Goal: Task Accomplishment & Management: Manage account settings

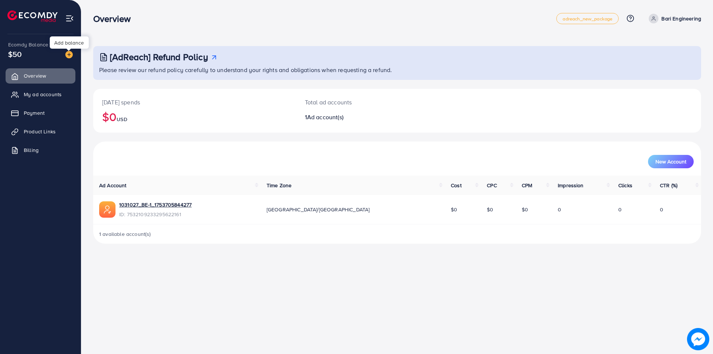
click at [69, 52] on img at bounding box center [68, 54] width 7 height 7
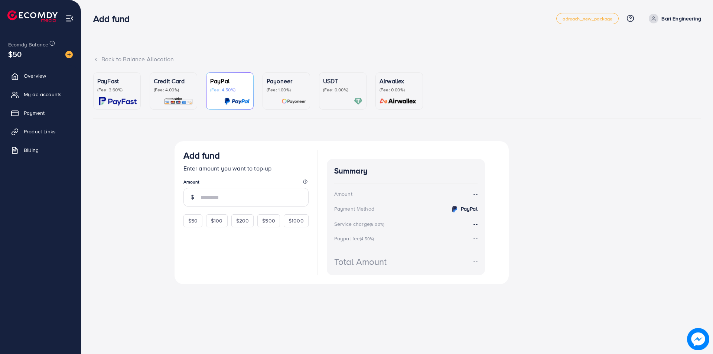
click at [341, 97] on div at bounding box center [342, 101] width 39 height 9
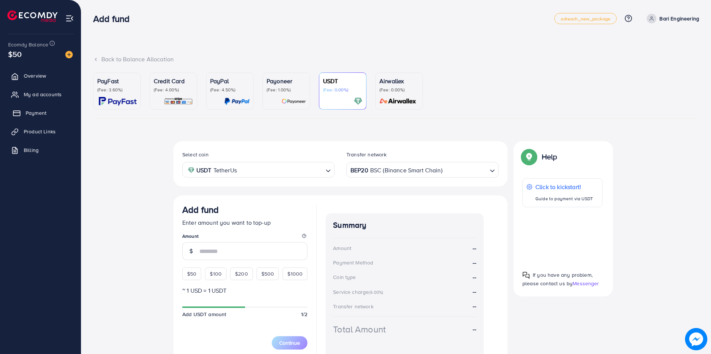
click at [35, 111] on span "Payment" at bounding box center [36, 112] width 21 height 7
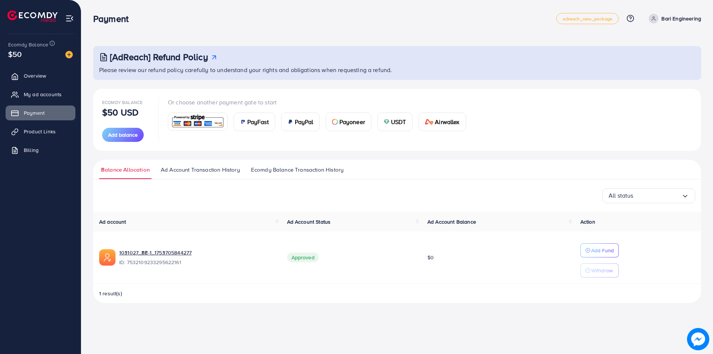
click at [113, 108] on p "$50 USD" at bounding box center [120, 112] width 36 height 9
drag, startPoint x: 178, startPoint y: 168, endPoint x: 182, endPoint y: 169, distance: 3.8
click at [178, 168] on span "Ad Account Transaction History" at bounding box center [200, 170] width 79 height 8
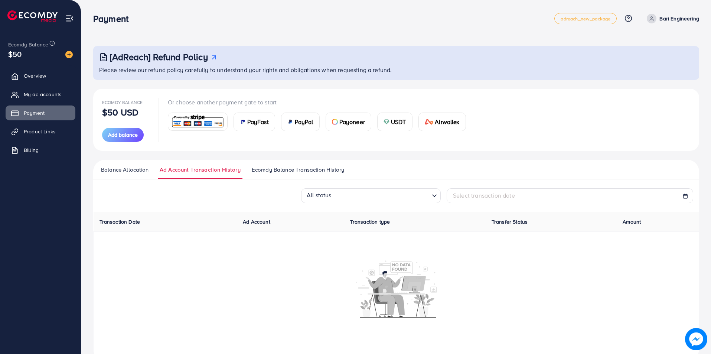
click at [273, 168] on span "Ecomdy Balance Transaction History" at bounding box center [298, 170] width 92 height 8
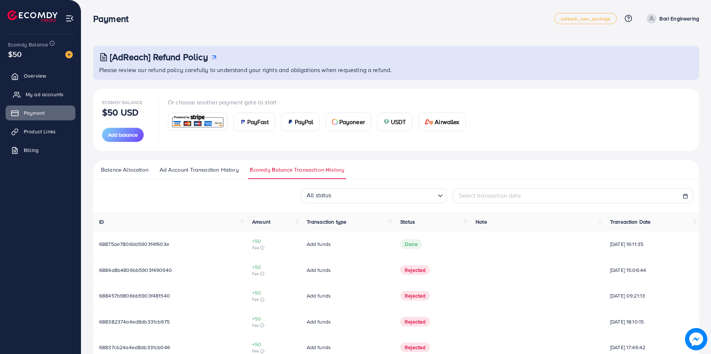
click at [39, 93] on span "My ad accounts" at bounding box center [45, 94] width 38 height 7
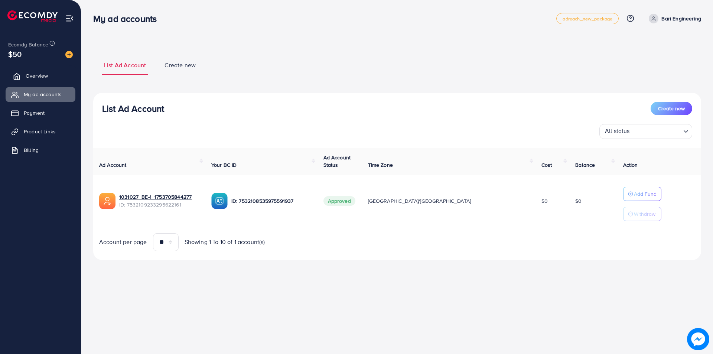
click at [23, 72] on link "Overview" at bounding box center [41, 75] width 70 height 15
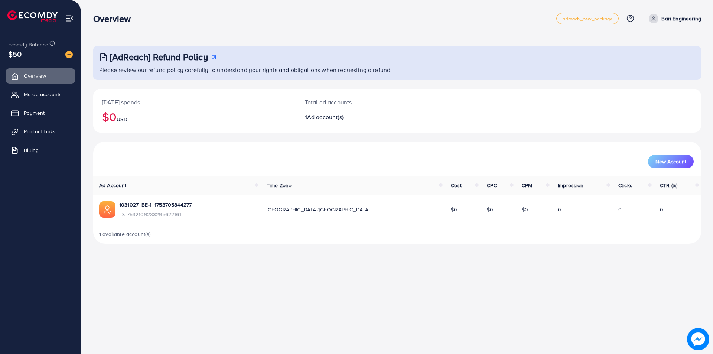
click at [324, 117] on span "Ad account(s)" at bounding box center [325, 117] width 36 height 8
click at [26, 54] on div "$50" at bounding box center [40, 54] width 65 height 11
click at [32, 147] on span "Billing" at bounding box center [33, 149] width 15 height 7
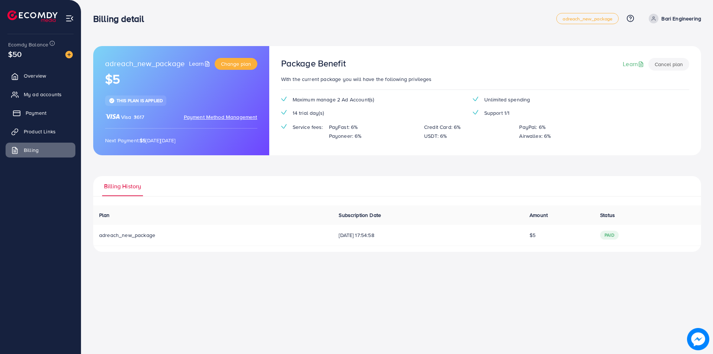
click at [33, 111] on span "Payment" at bounding box center [36, 112] width 21 height 7
